Goal: Information Seeking & Learning: Learn about a topic

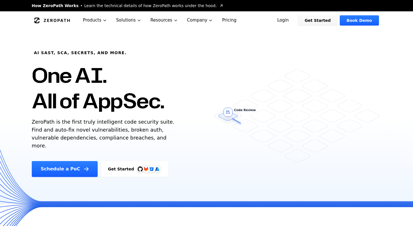
click at [129, 166] on link "Get Started" at bounding box center [134, 169] width 67 height 16
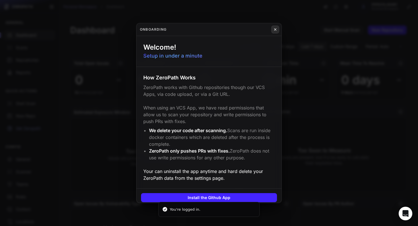
click at [274, 29] on icon at bounding box center [275, 30] width 2 height 2
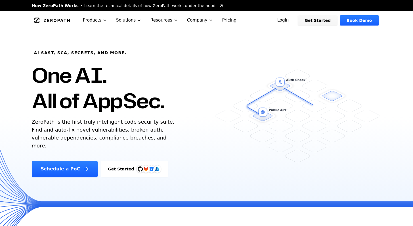
click at [227, 22] on link "Pricing" at bounding box center [230, 20] width 24 height 18
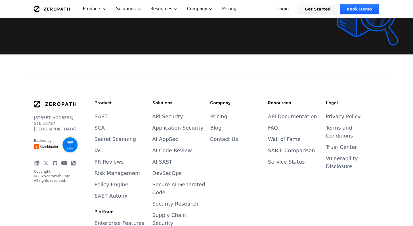
scroll to position [1259, 0]
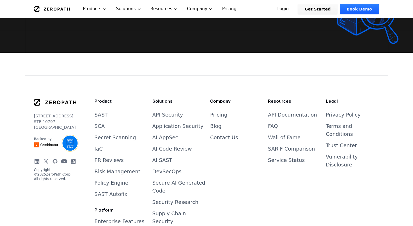
click at [53, 159] on icon at bounding box center [55, 162] width 6 height 6
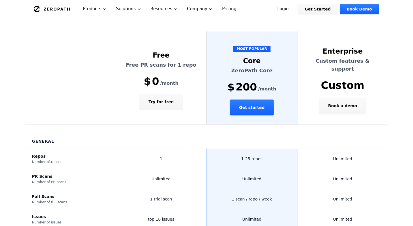
scroll to position [0, 0]
